Goal: Task Accomplishment & Management: Manage account settings

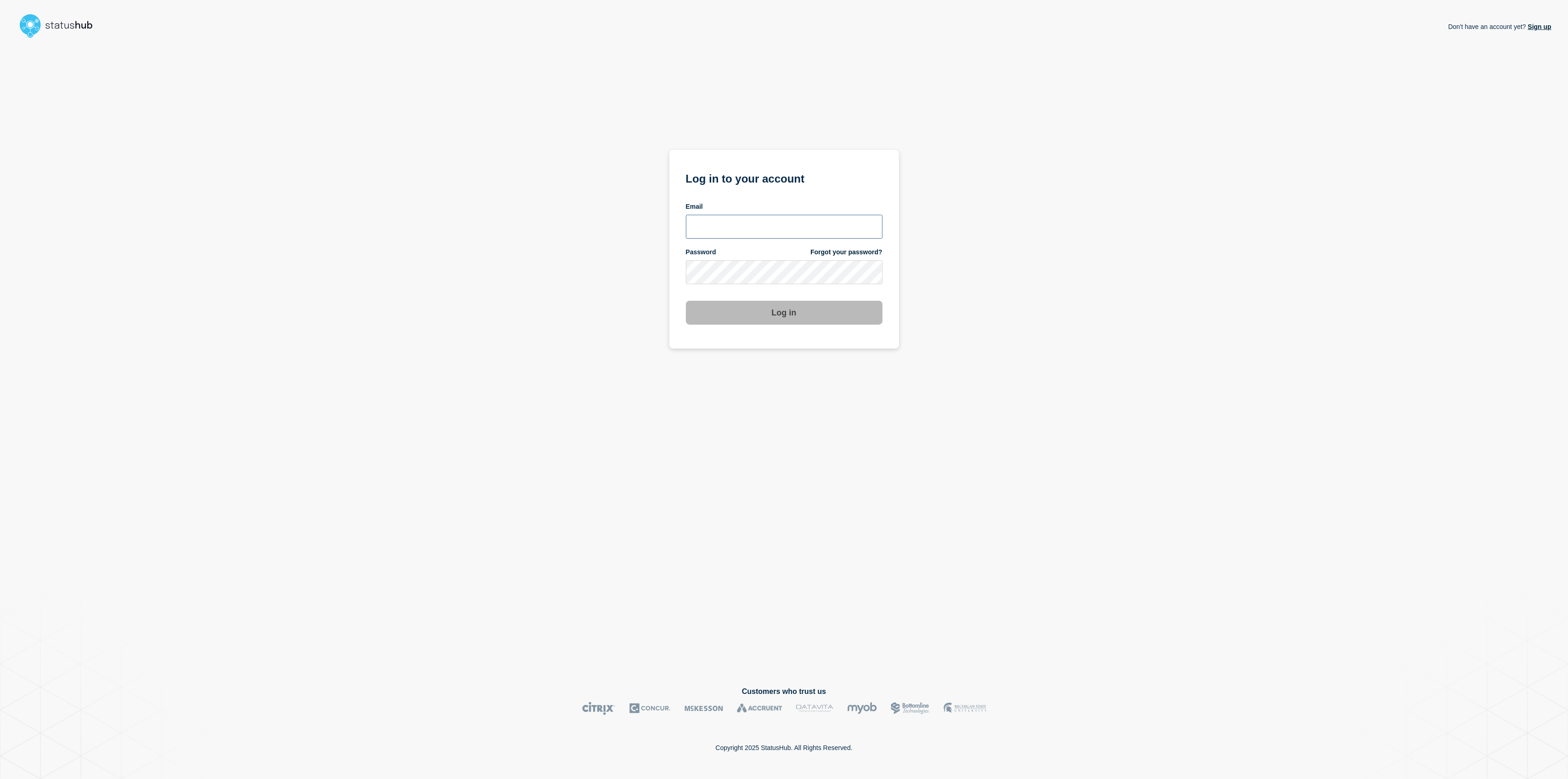
type input "[EMAIL_ADDRESS][DOMAIN_NAME]"
click at [822, 317] on button "Log in" at bounding box center [784, 312] width 196 height 24
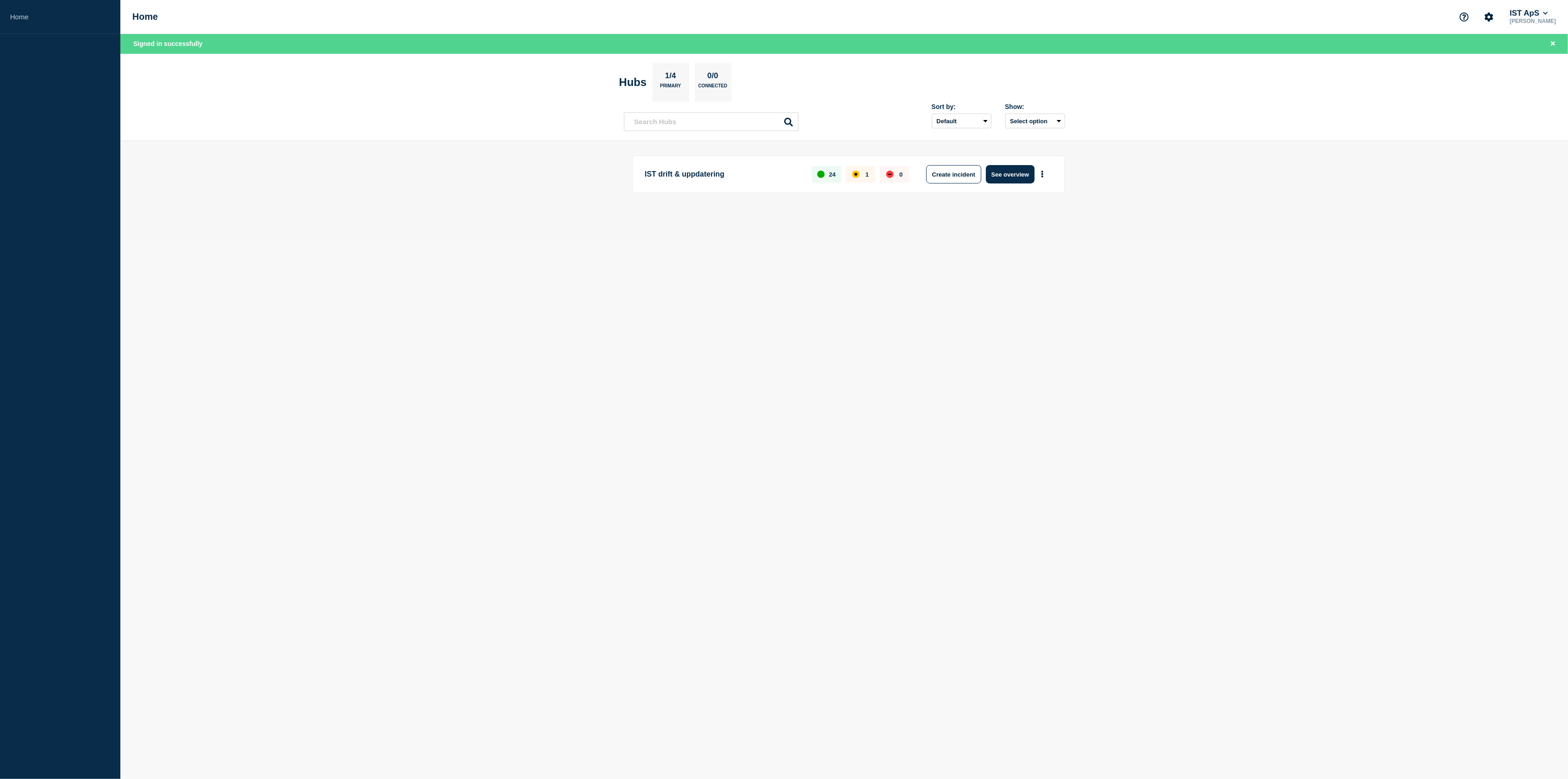
click at [1545, 15] on button "IST ApS" at bounding box center [1529, 13] width 41 height 9
click at [27, 14] on link "Home" at bounding box center [60, 17] width 120 height 34
click at [1001, 176] on button "See overview" at bounding box center [1010, 174] width 49 height 18
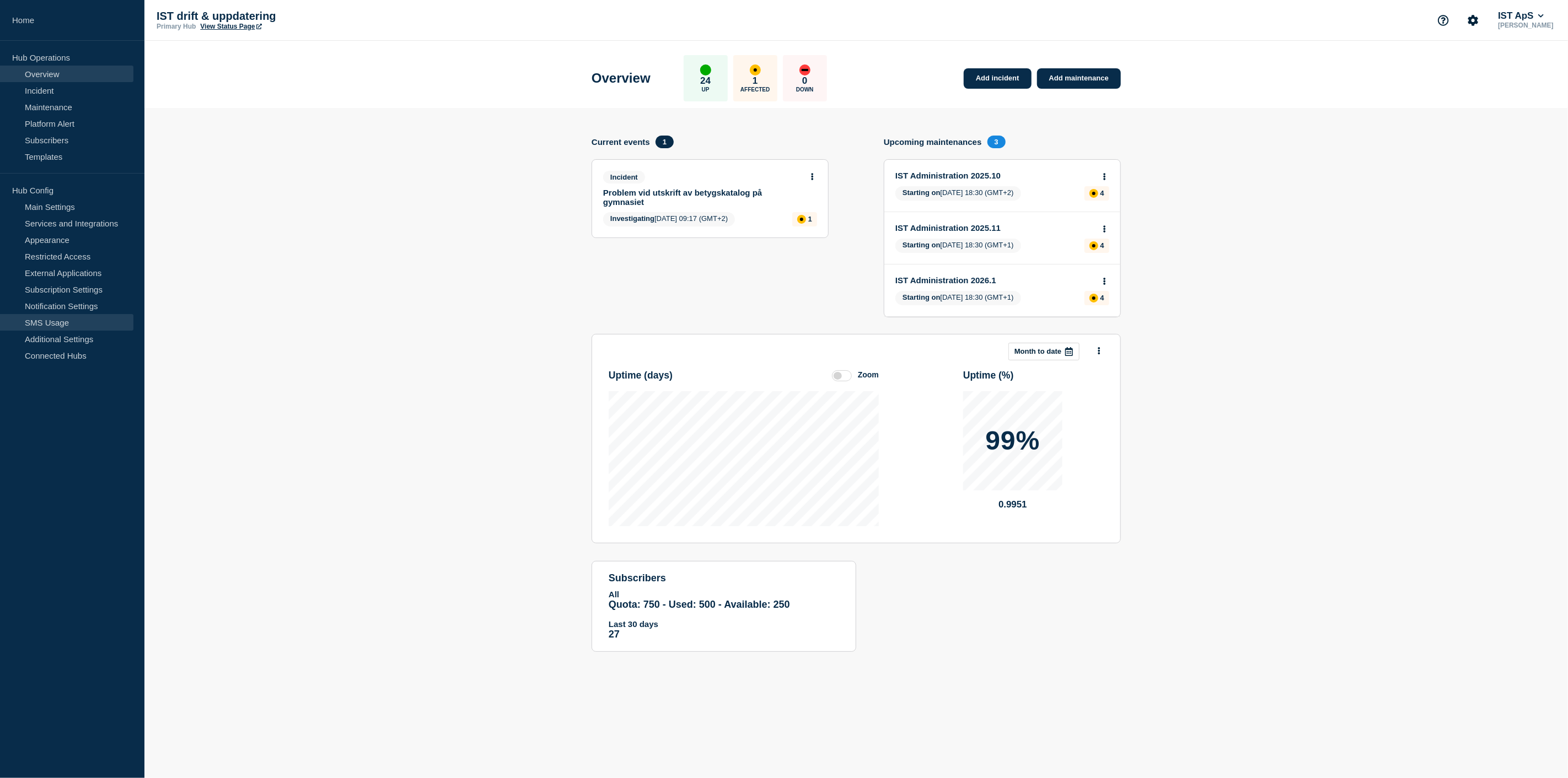
click at [59, 320] on link "SMS Usage" at bounding box center [67, 322] width 133 height 17
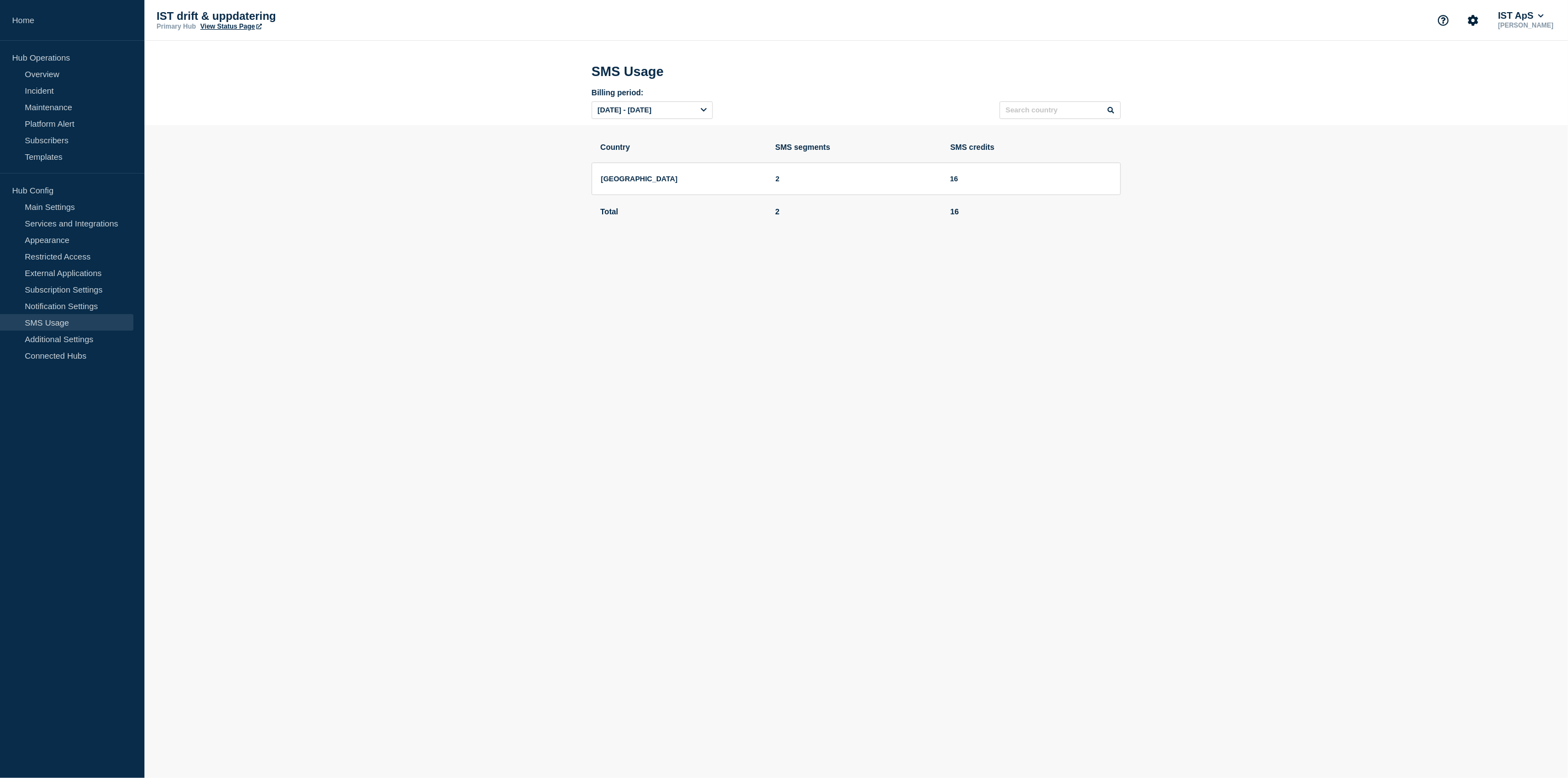
click at [701, 113] on icon at bounding box center [704, 109] width 6 height 7
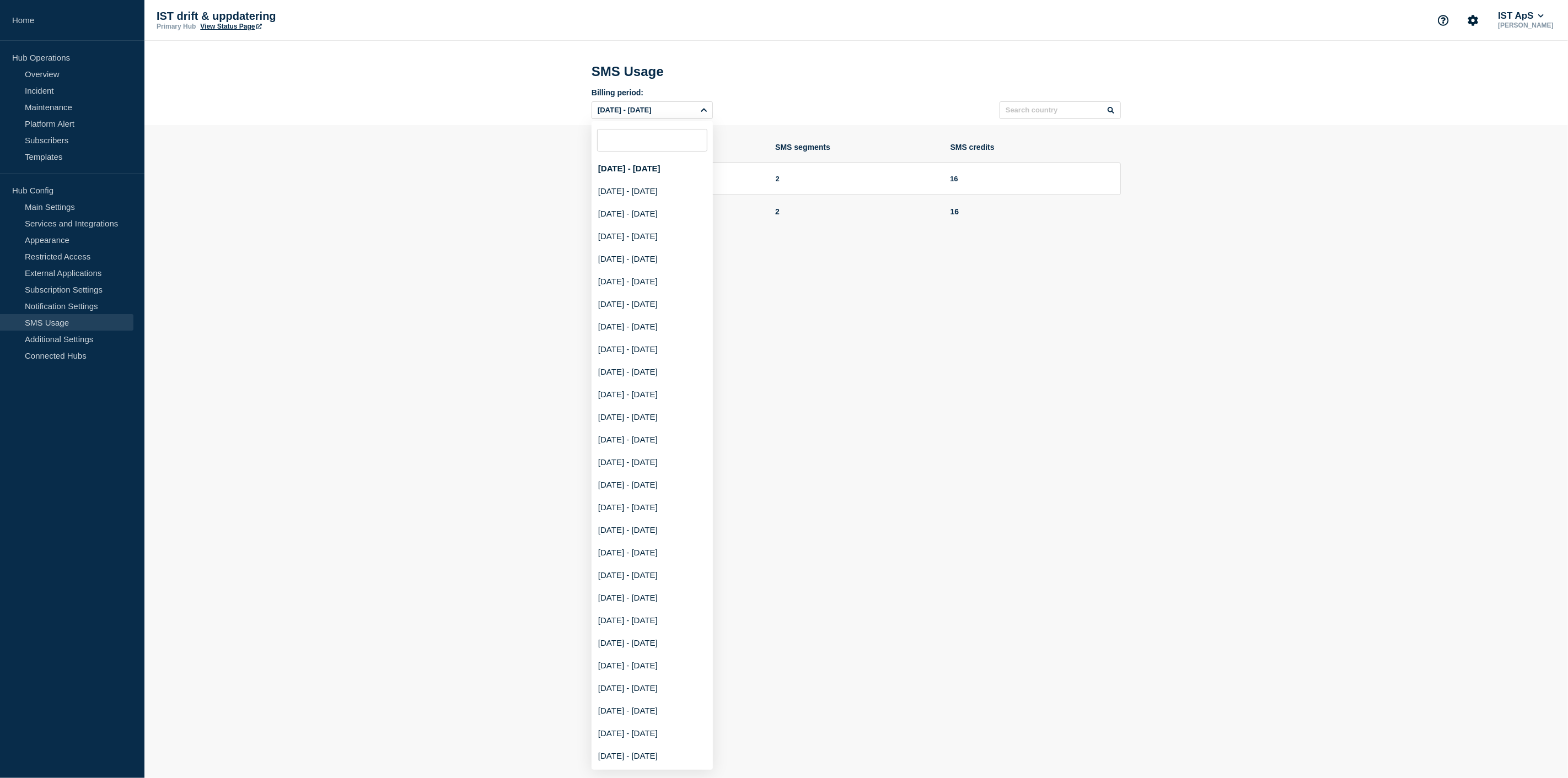
click at [701, 113] on div "Oct, 12 2025 - Nov, 12 2025" at bounding box center [652, 110] width 121 height 18
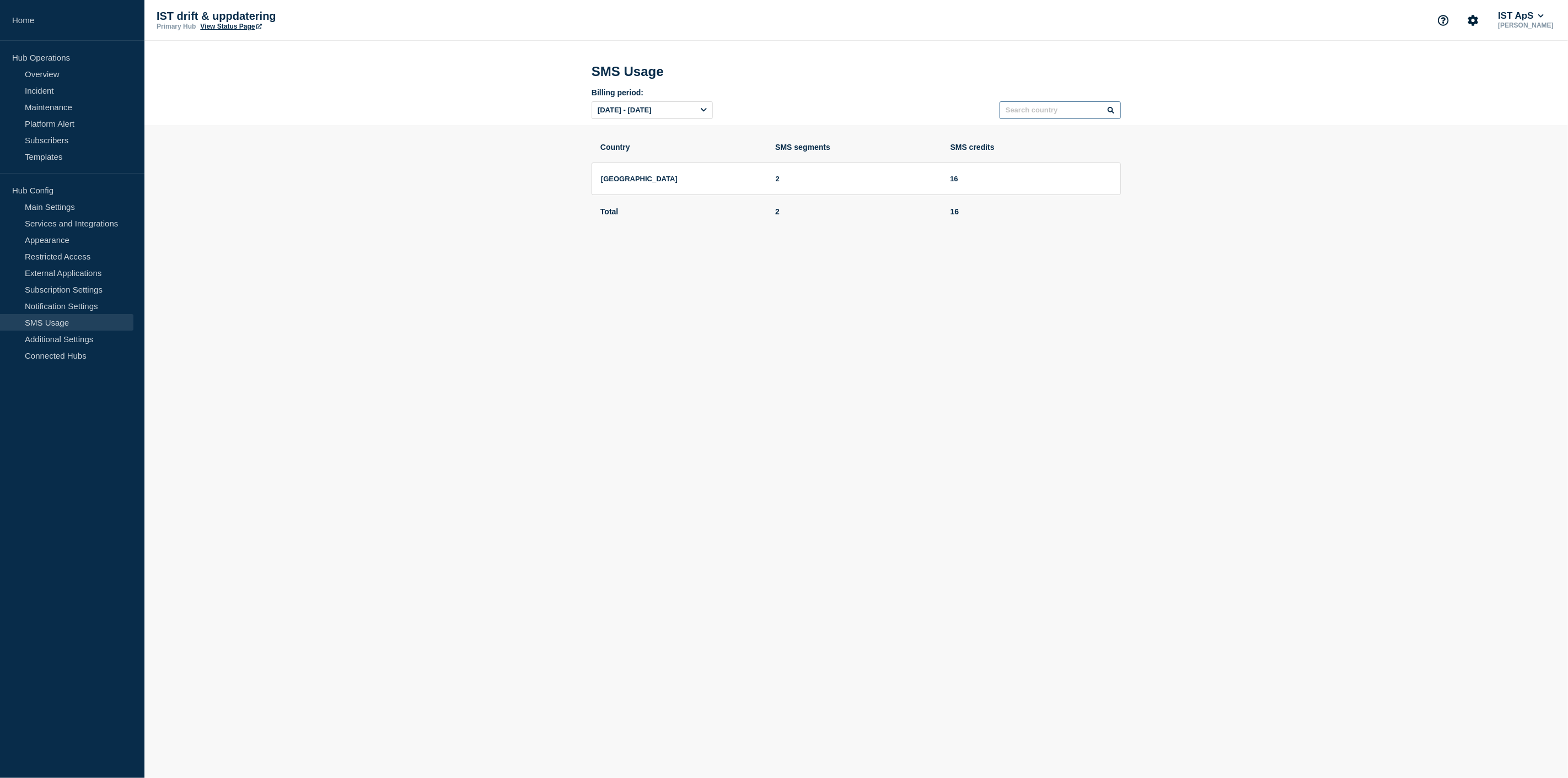
click at [1043, 111] on input "text" at bounding box center [1060, 110] width 121 height 18
click at [52, 307] on link "Notification Settings" at bounding box center [67, 306] width 133 height 17
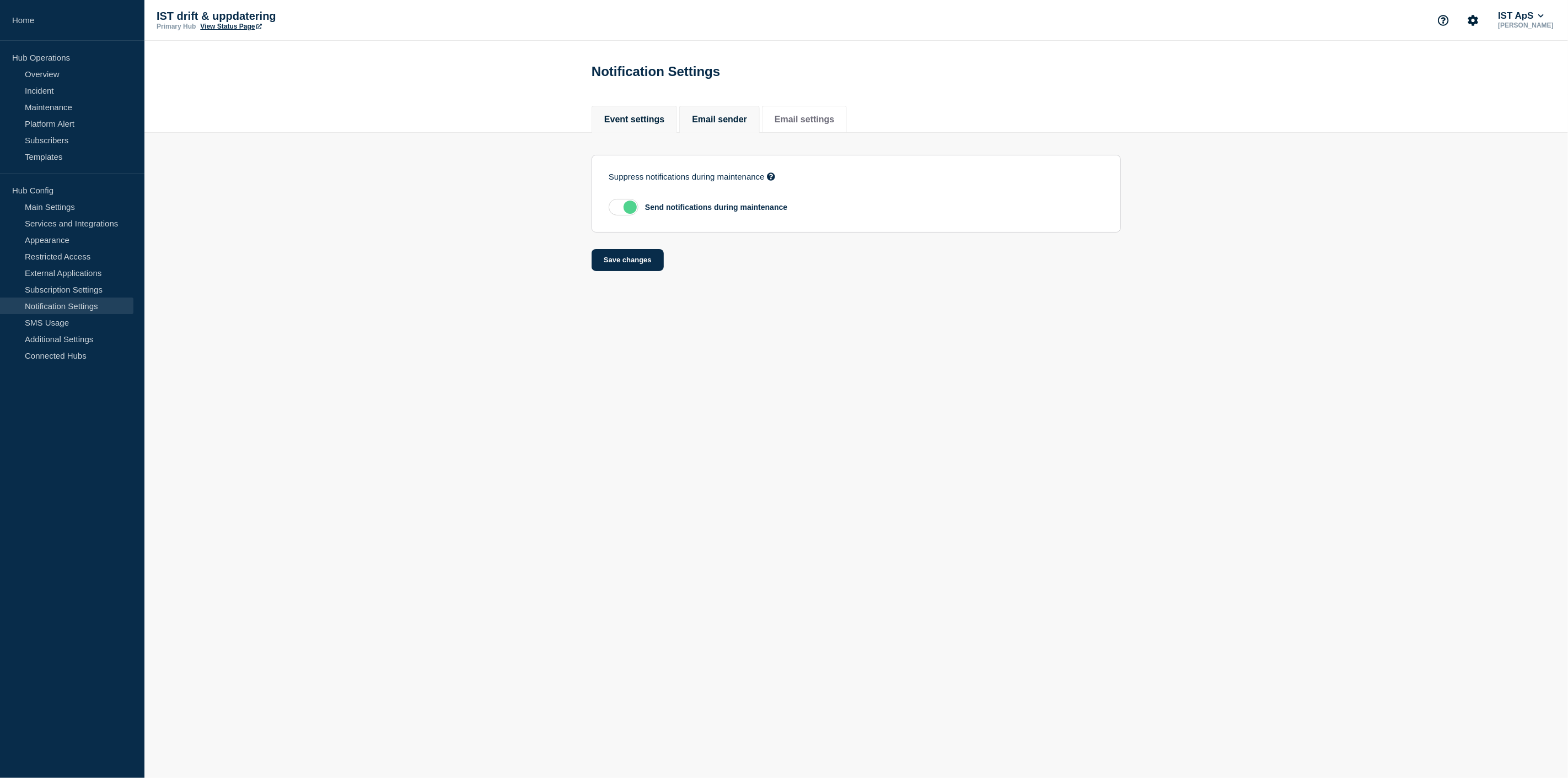
click at [723, 122] on button "Email sender" at bounding box center [718, 119] width 55 height 10
click at [634, 122] on button "Event settings" at bounding box center [634, 119] width 60 height 10
click at [813, 121] on button "Email settings" at bounding box center [804, 119] width 60 height 10
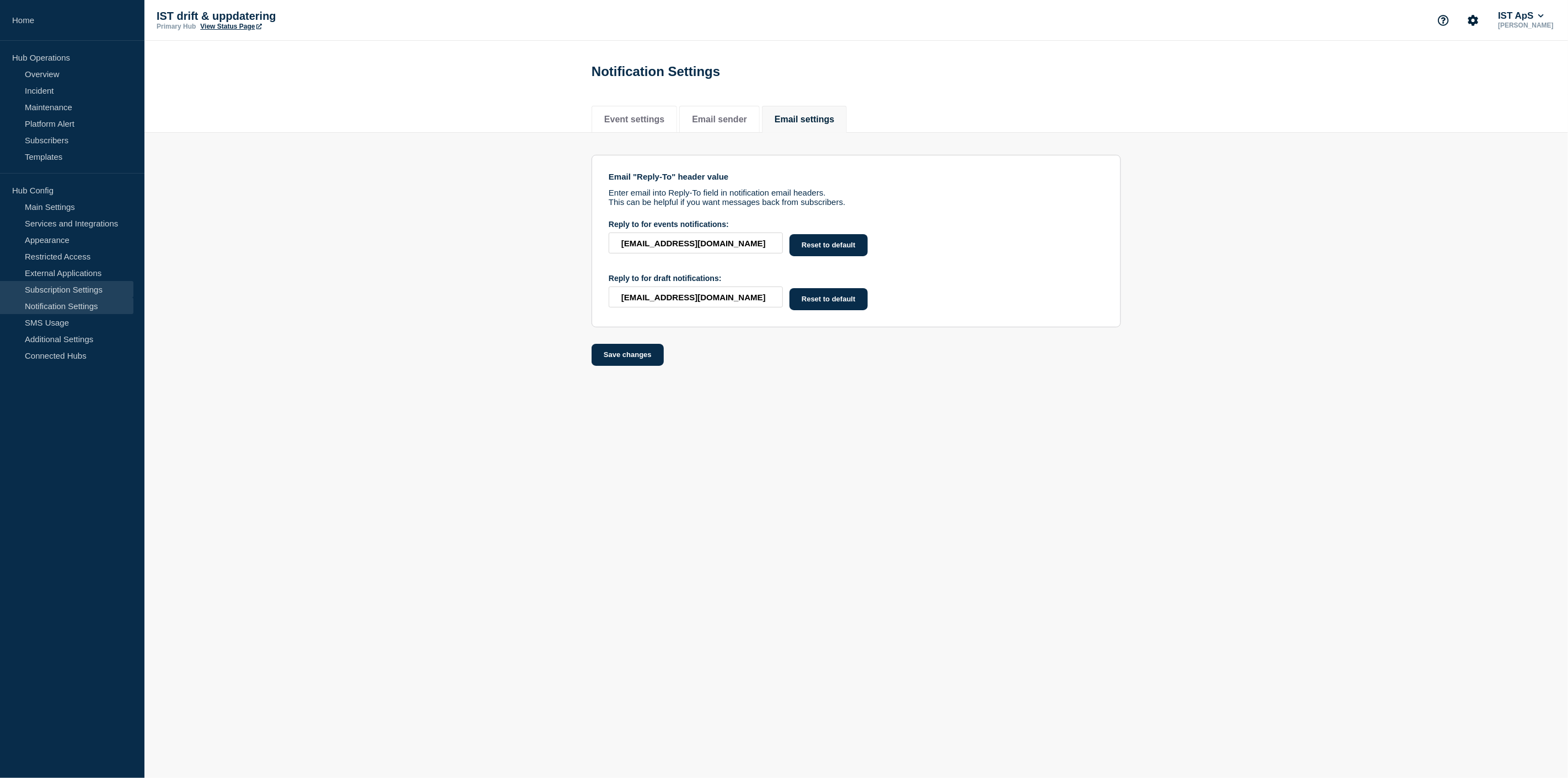
click at [60, 289] on link "Subscription Settings" at bounding box center [67, 289] width 133 height 17
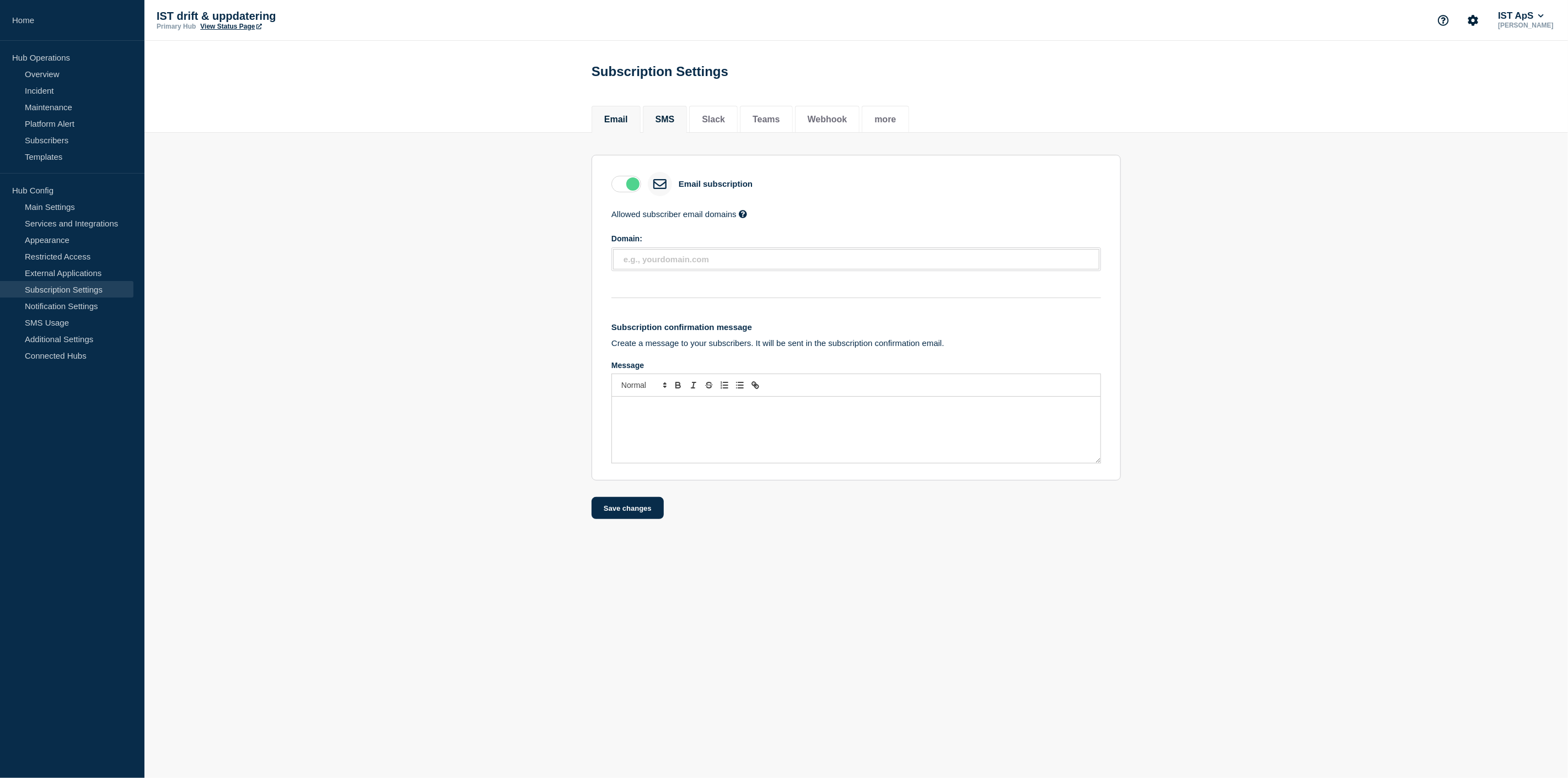
click at [666, 121] on button "SMS" at bounding box center [665, 119] width 19 height 10
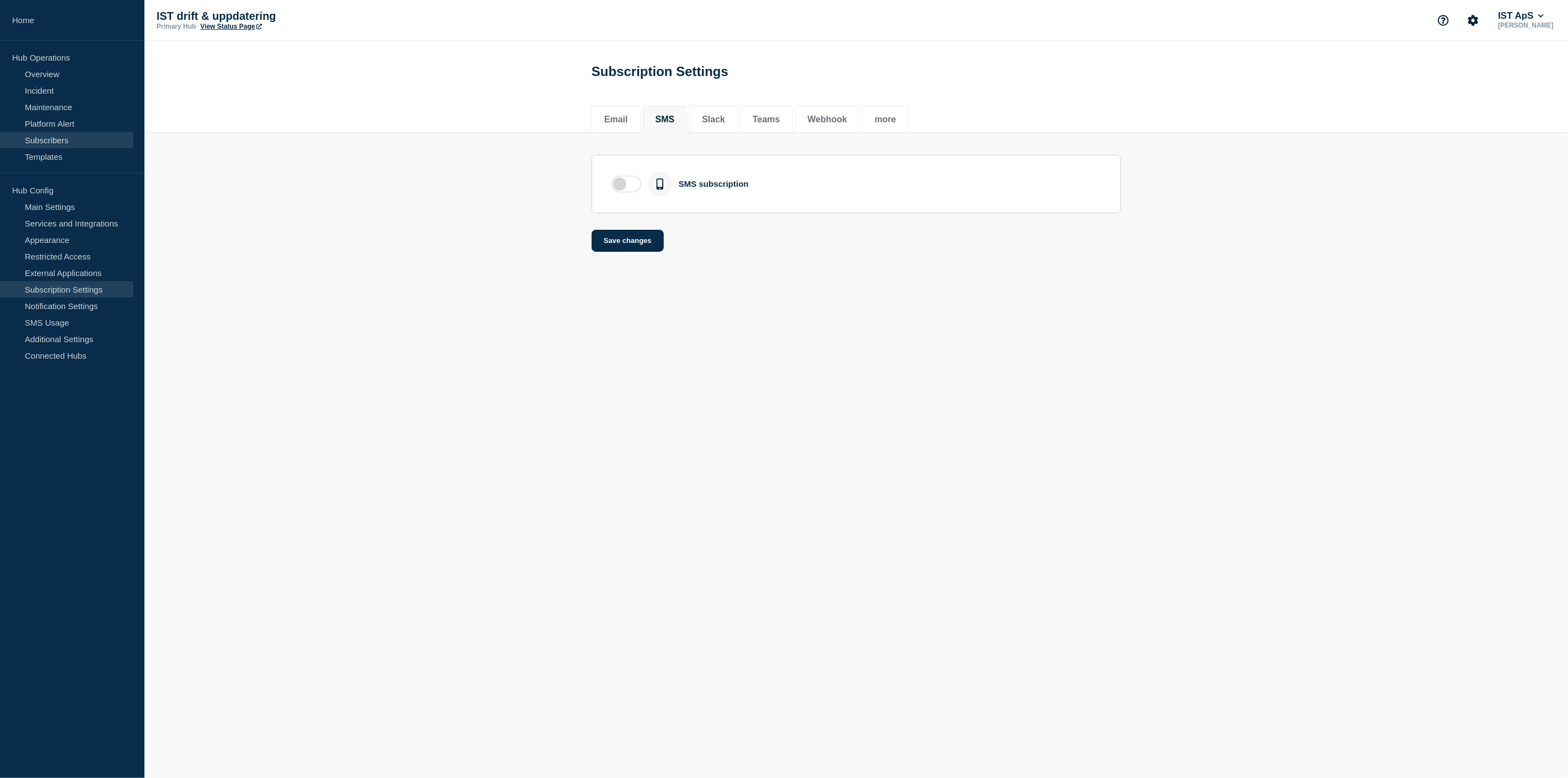
click at [68, 140] on link "Subscribers" at bounding box center [67, 140] width 133 height 17
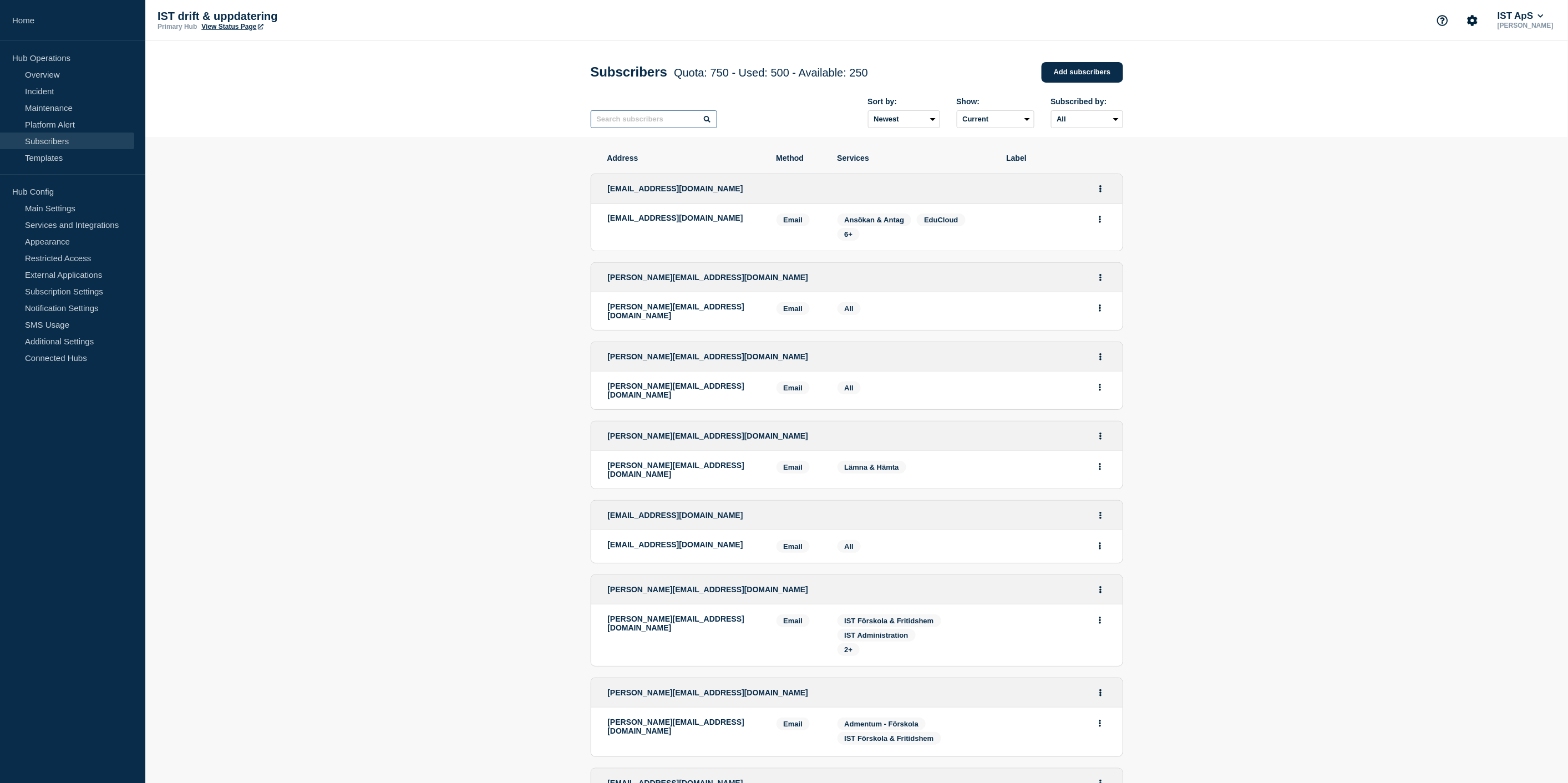
click at [636, 125] on input "text" at bounding box center [654, 119] width 126 height 18
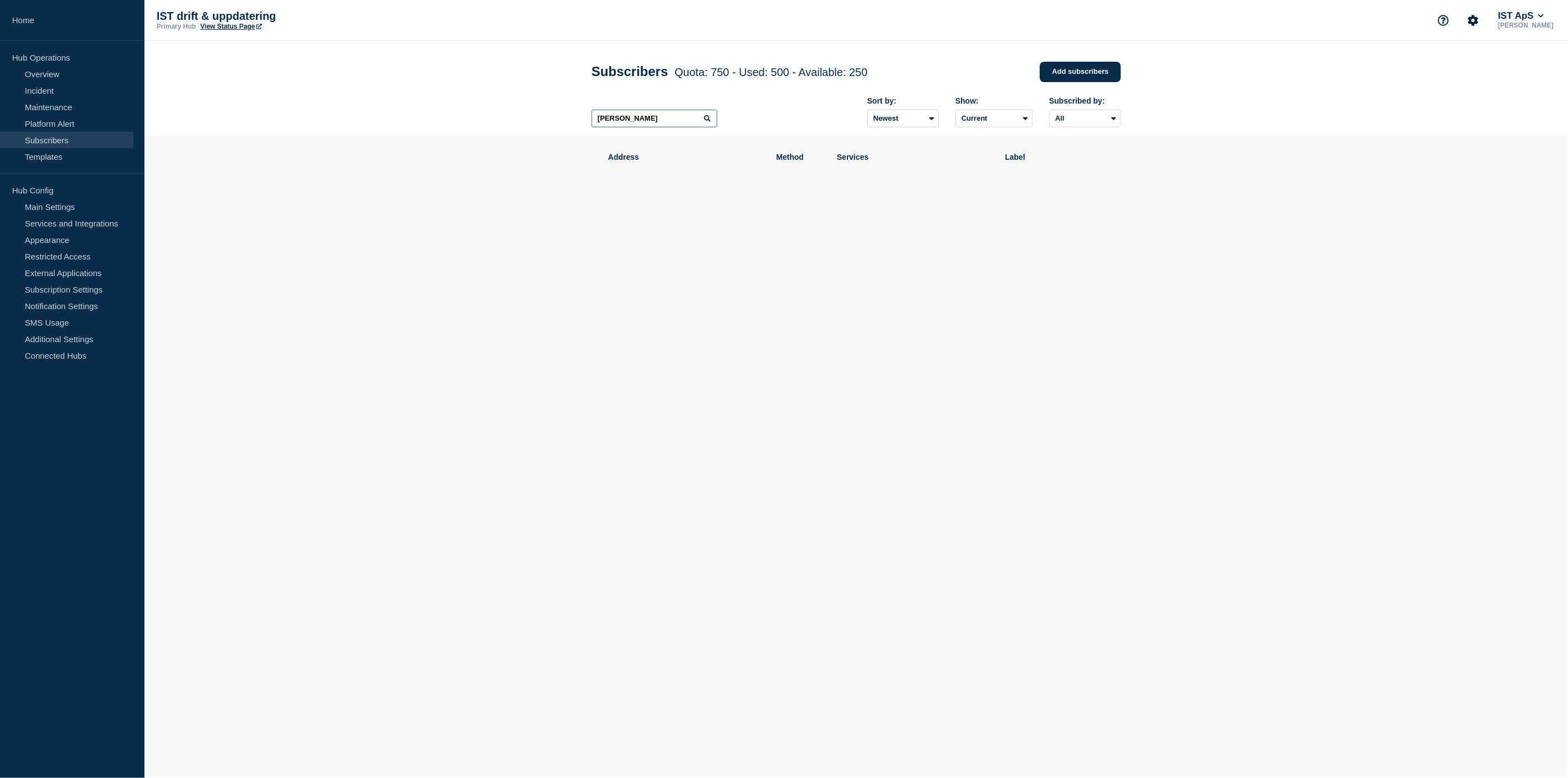
type input "Björn"
type input "Davidsson"
click at [1098, 265] on icon "Actions" at bounding box center [1098, 265] width 2 height 7
click at [1092, 298] on button "Delete" at bounding box center [1098, 296] width 21 height 8
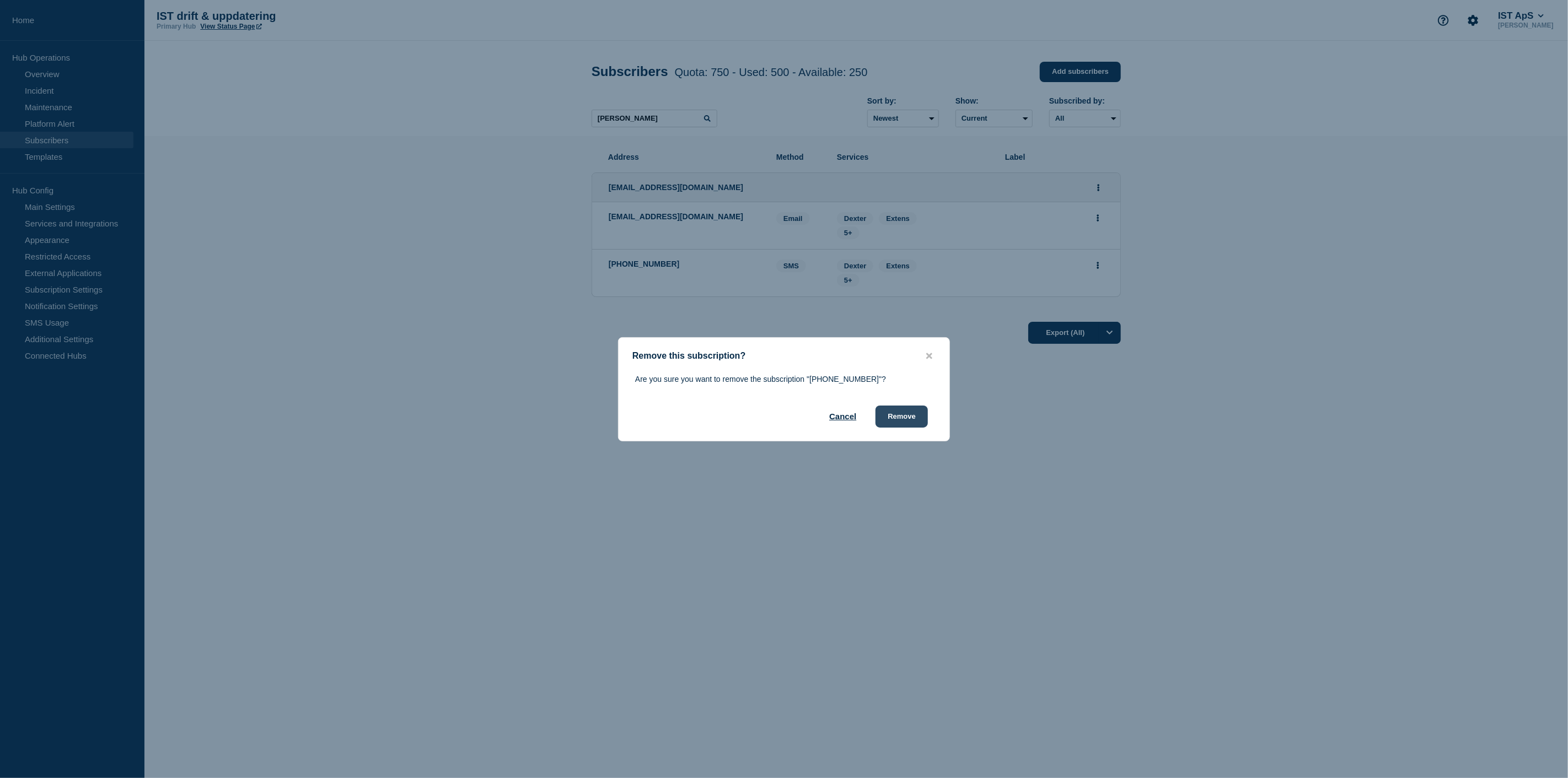
click at [895, 412] on button "Remove" at bounding box center [901, 416] width 53 height 22
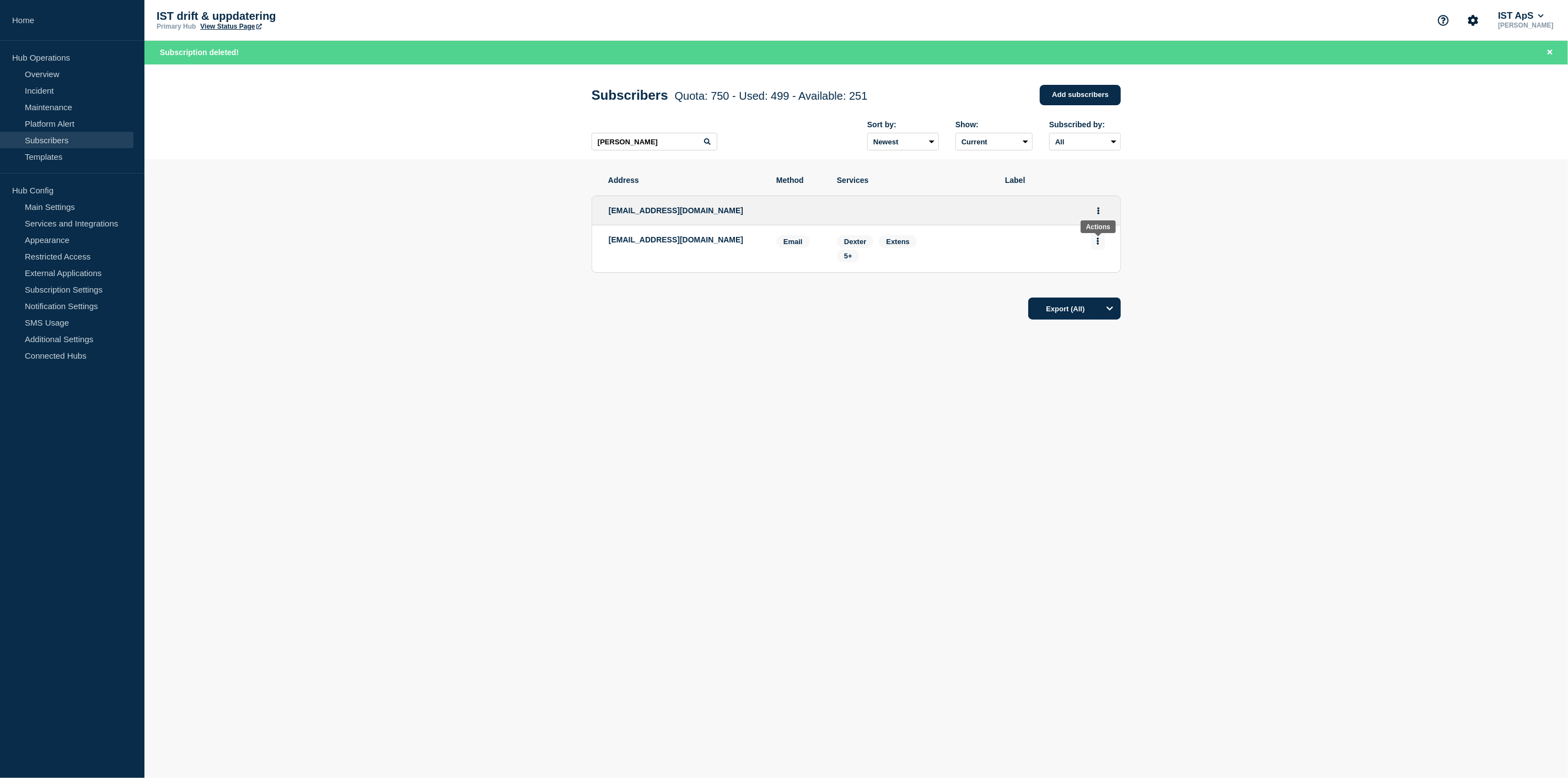
click at [1095, 243] on button "Actions" at bounding box center [1098, 240] width 14 height 17
click at [1095, 275] on button "Delete" at bounding box center [1098, 272] width 21 height 8
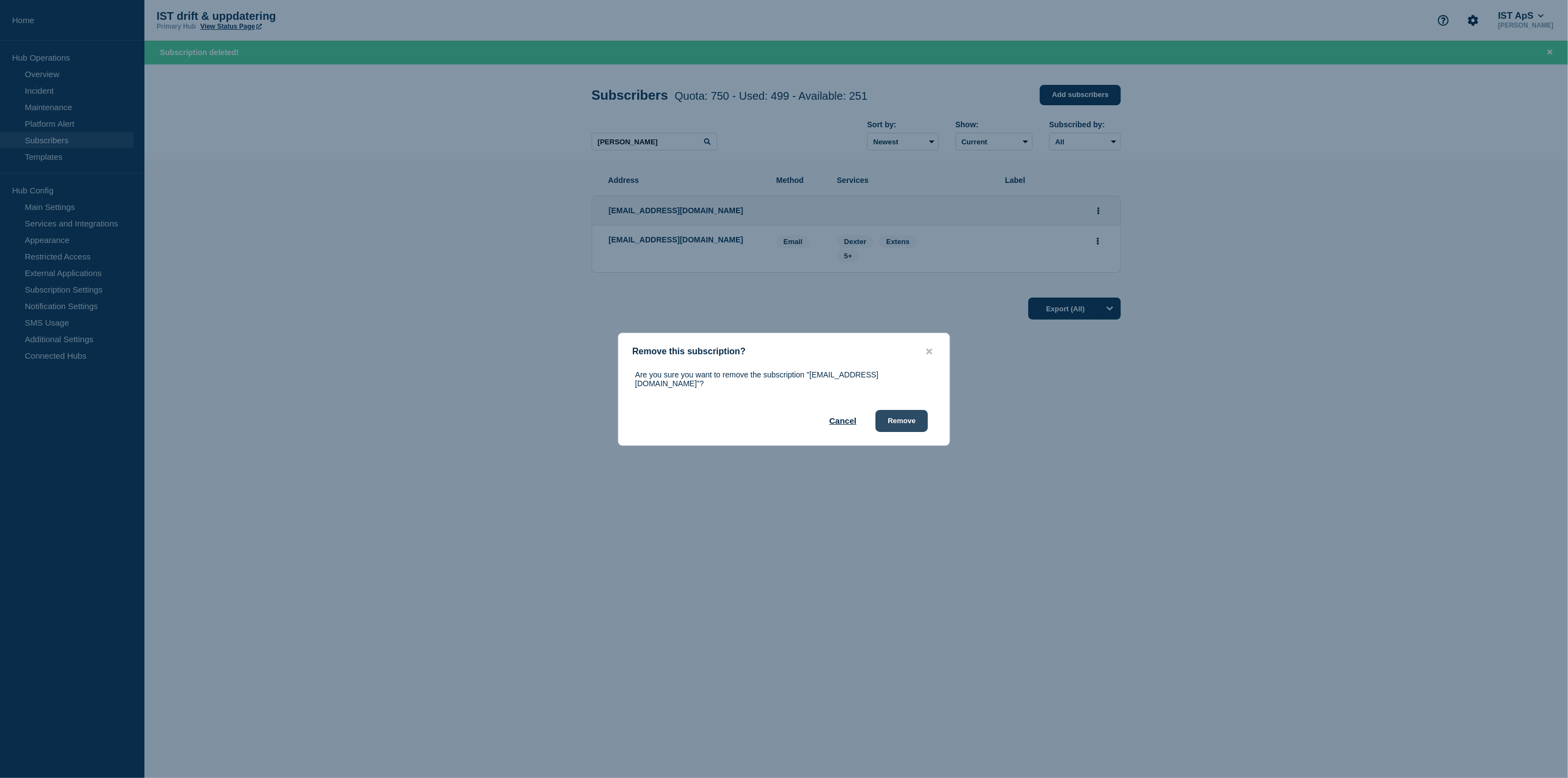
click at [892, 420] on button "Remove" at bounding box center [901, 421] width 53 height 22
